Goal: Use online tool/utility: Utilize a website feature to perform a specific function

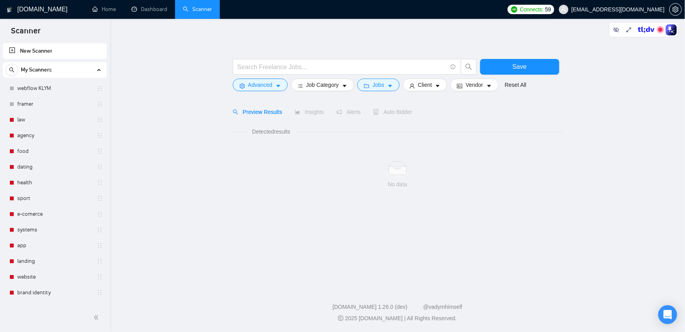
click at [640, 9] on span "[EMAIL_ADDRESS][DOMAIN_NAME]" at bounding box center [617, 9] width 93 height 0
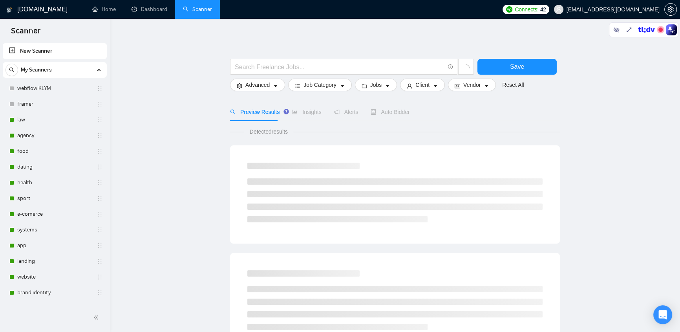
click at [632, 9] on span "[EMAIL_ADDRESS][DOMAIN_NAME]" at bounding box center [612, 9] width 93 height 0
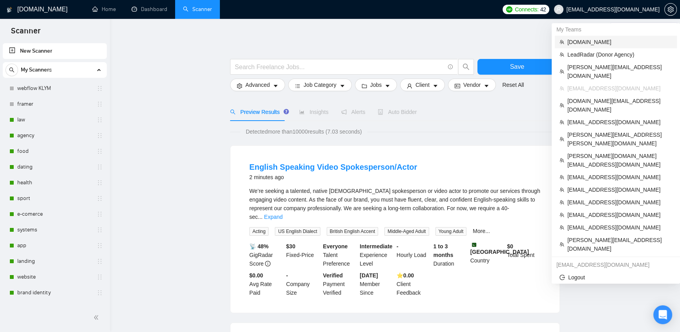
click at [591, 42] on span "[DOMAIN_NAME]" at bounding box center [619, 42] width 105 height 9
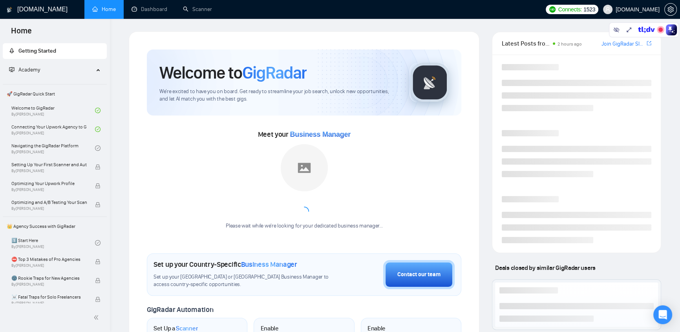
click at [200, 12] on link "Scanner" at bounding box center [197, 9] width 29 height 7
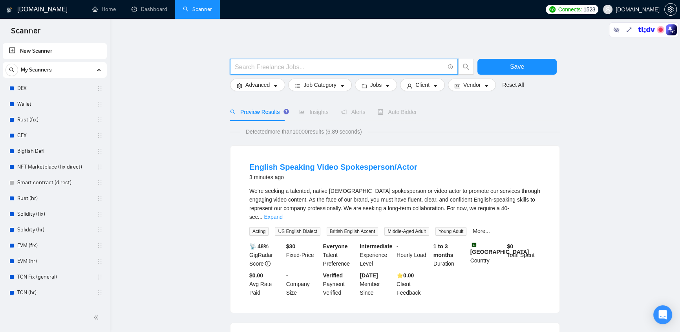
click at [341, 66] on input "text" at bounding box center [340, 67] width 210 height 10
paste input "develop | development | (create*) | (build*) | (craft*)"
type input "develop | development | (create*) | (build*) | (craft*)"
click at [514, 67] on span "Save" at bounding box center [517, 67] width 14 height 10
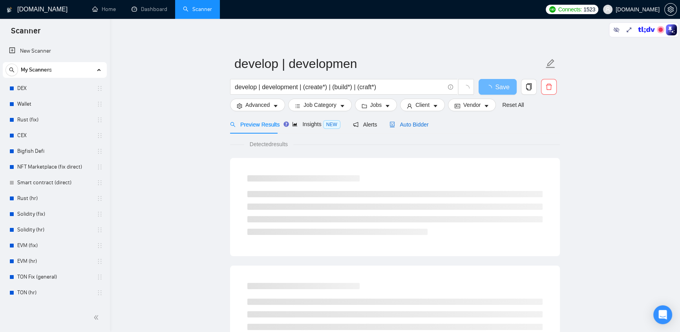
click at [416, 123] on span "Auto Bidder" at bounding box center [408, 124] width 39 height 6
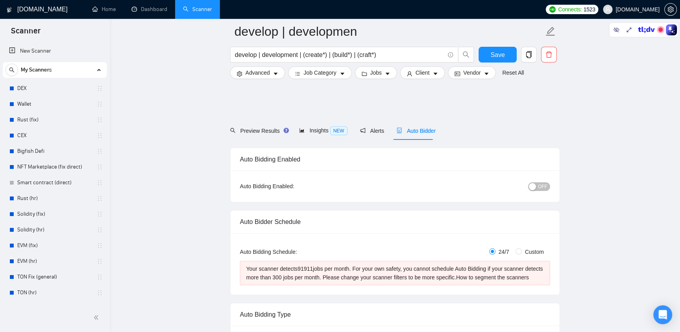
scroll to position [416, 0]
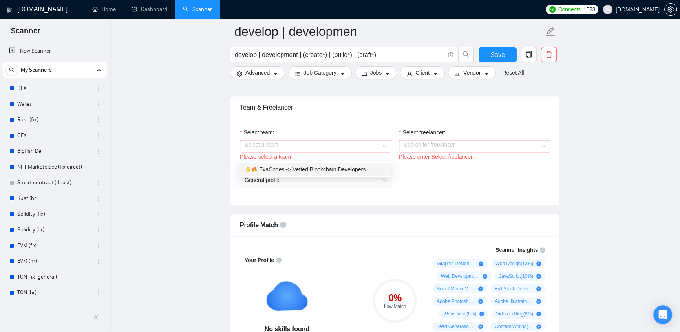
click at [496, 186] on div "Select profile: General profile" at bounding box center [395, 179] width 318 height 34
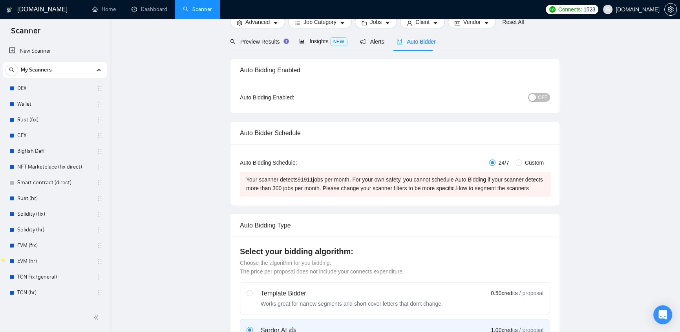
scroll to position [0, 0]
